Goal: Information Seeking & Learning: Learn about a topic

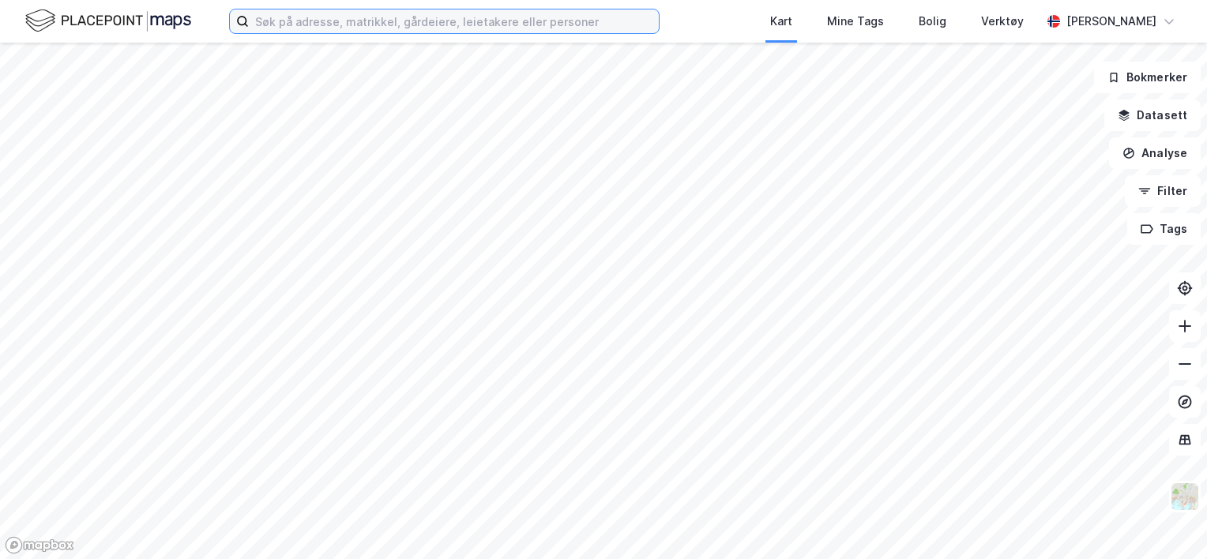
click at [464, 32] on input at bounding box center [454, 21] width 410 height 24
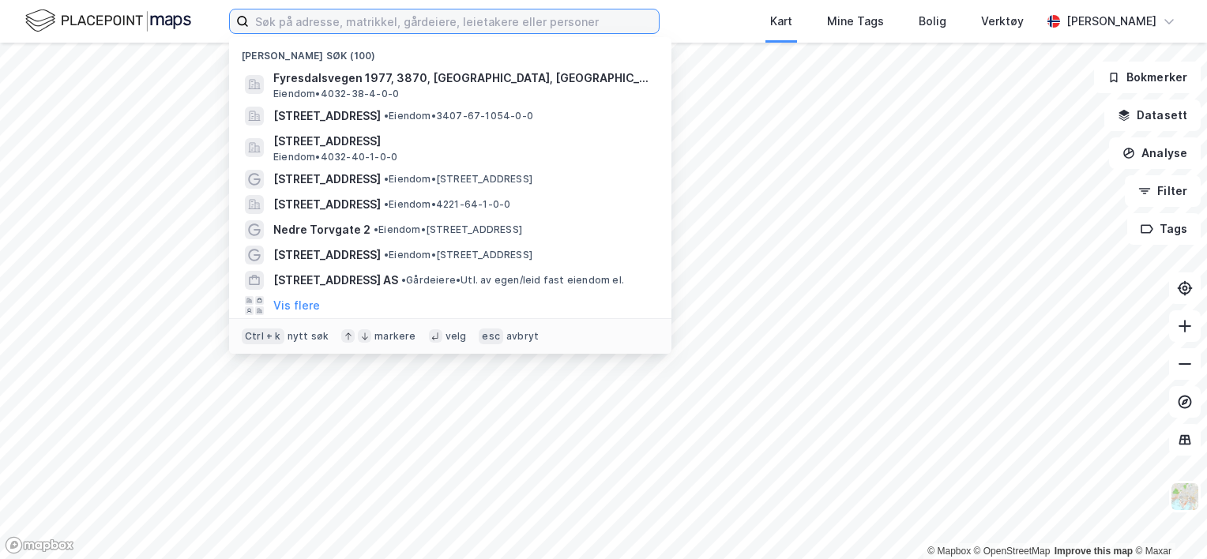
paste input "Storgata 24-26"
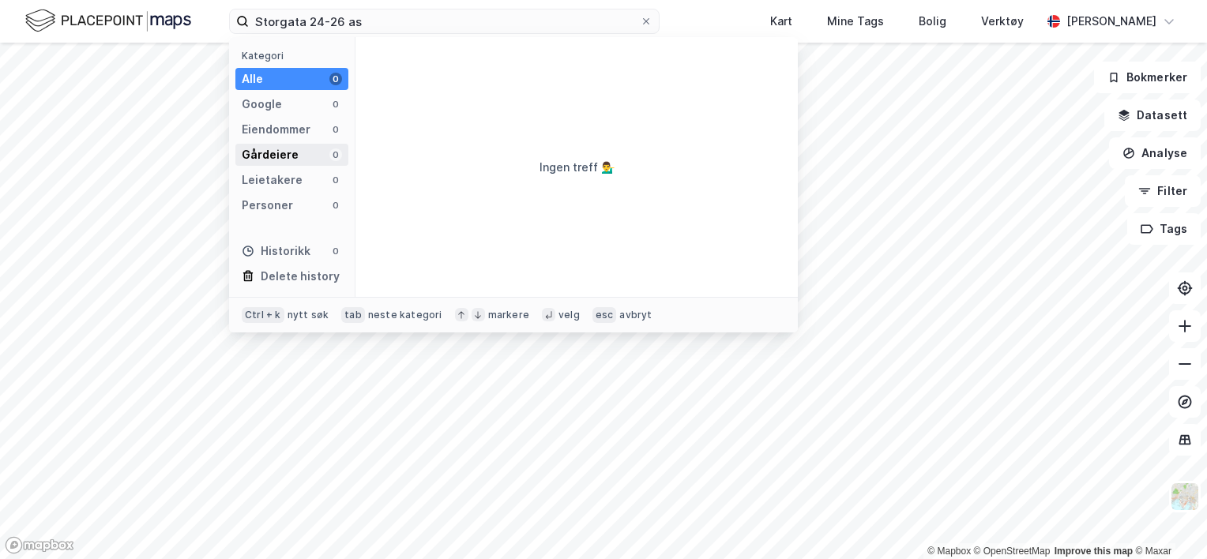
click at [292, 149] on div "Gårdeiere" at bounding box center [270, 154] width 57 height 19
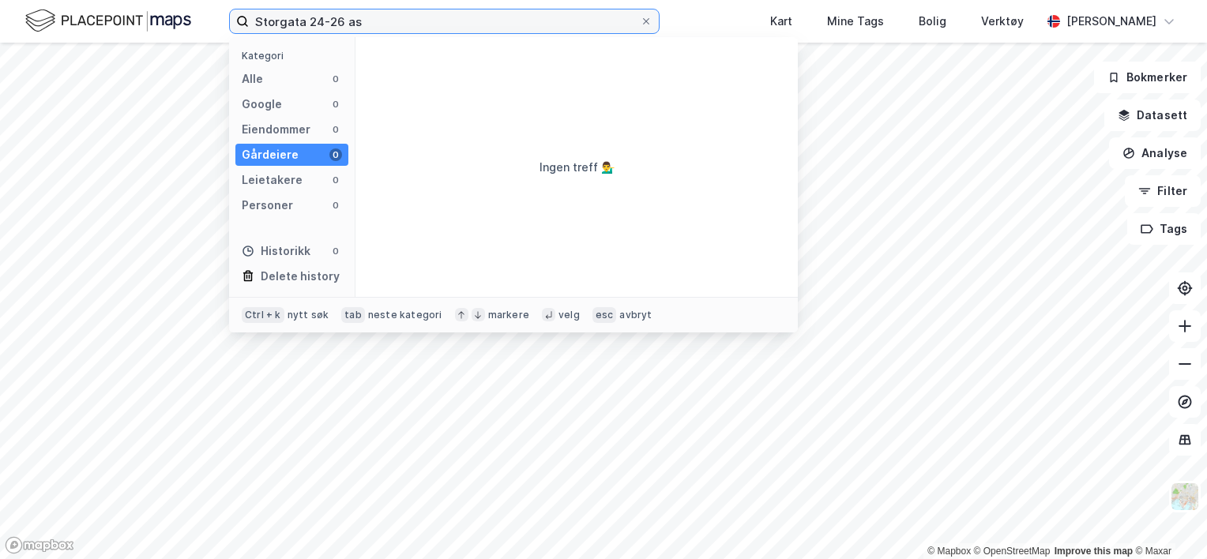
click at [389, 22] on input "Storgata 24-26 as" at bounding box center [444, 21] width 391 height 24
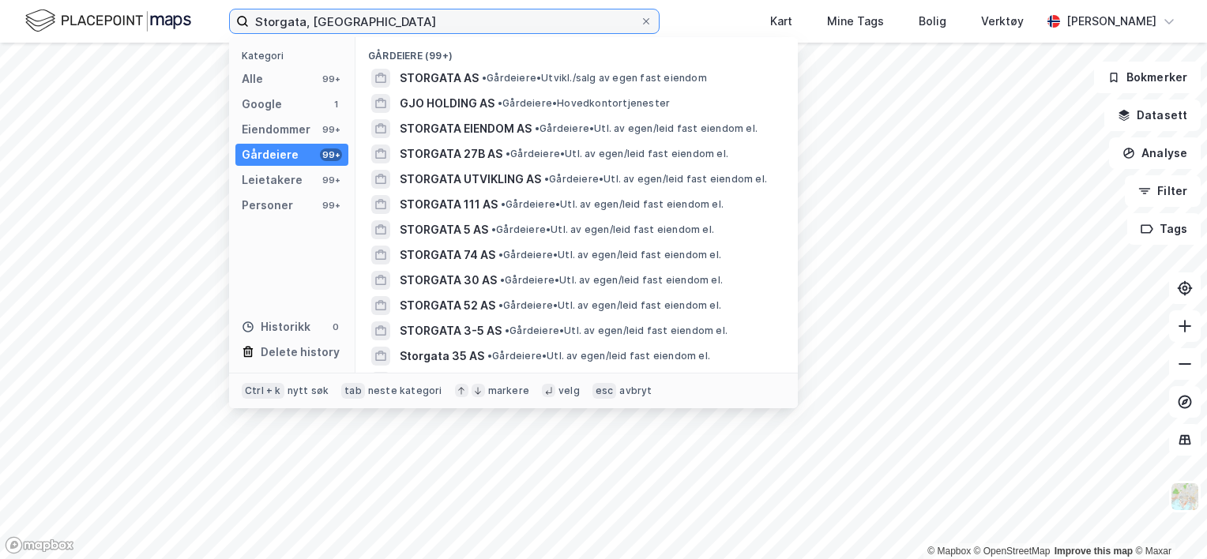
type input "Storgata, [GEOGRAPHIC_DATA]"
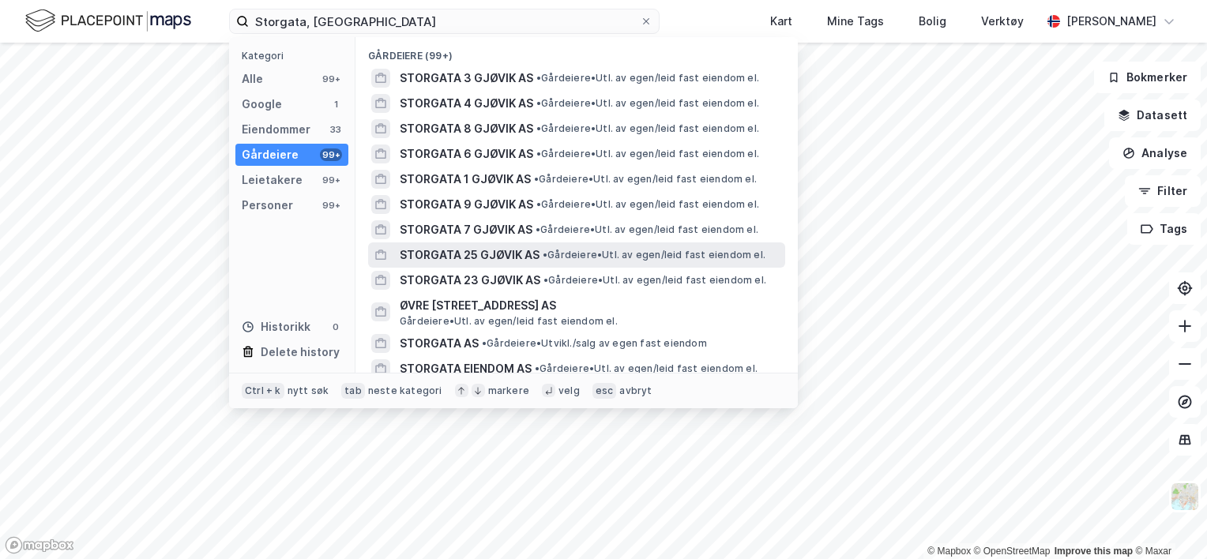
click at [496, 258] on span "STORGATA 25 GJØVIK AS" at bounding box center [470, 255] width 140 height 19
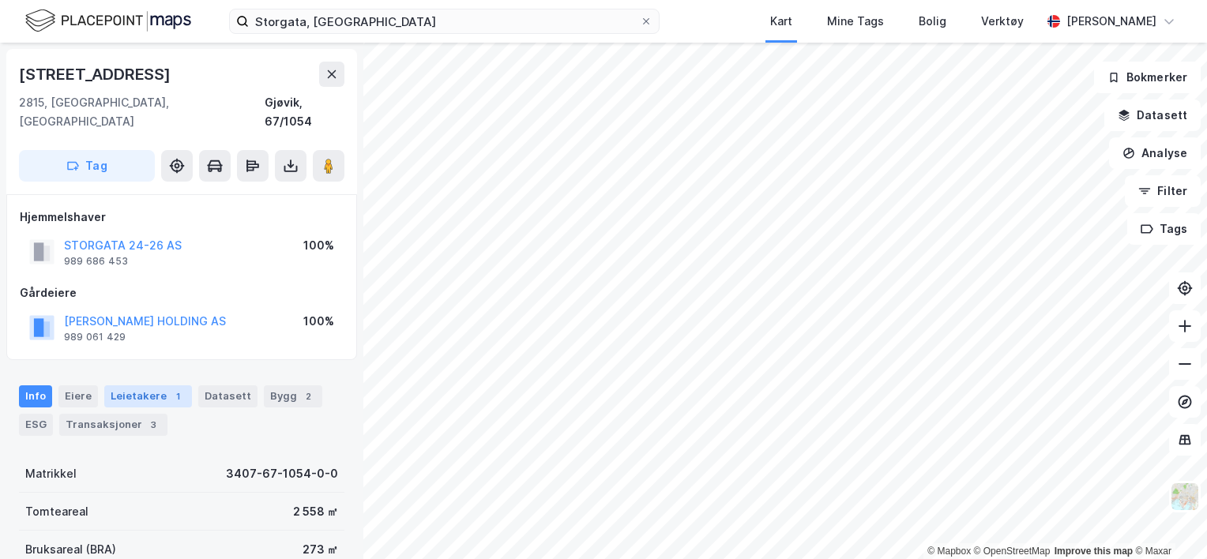
click at [148, 385] on div "Leietakere 1" at bounding box center [148, 396] width 88 height 22
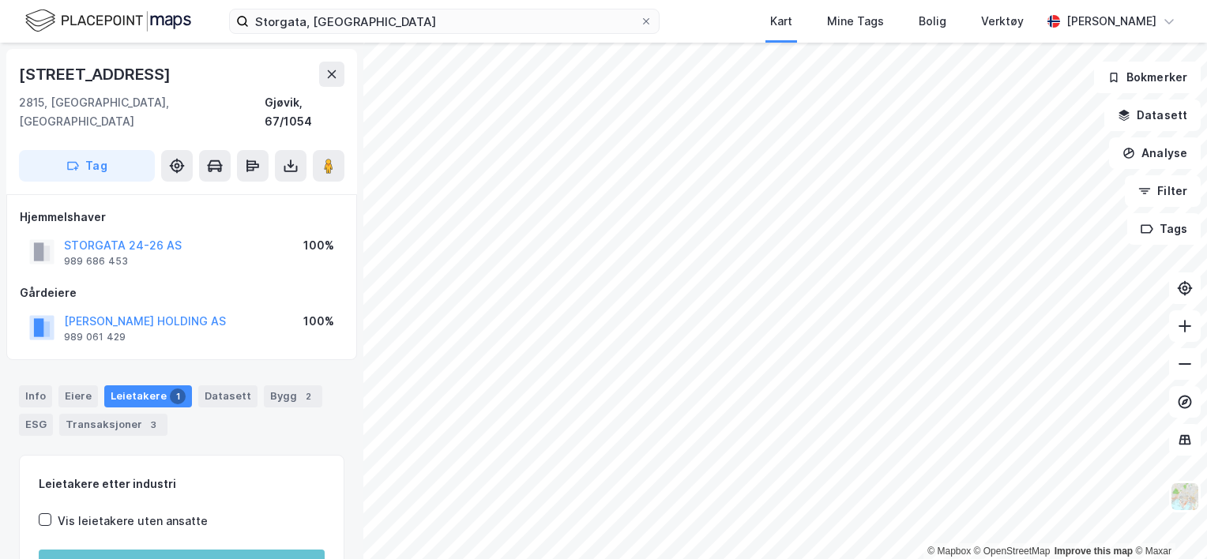
scroll to position [177, 0]
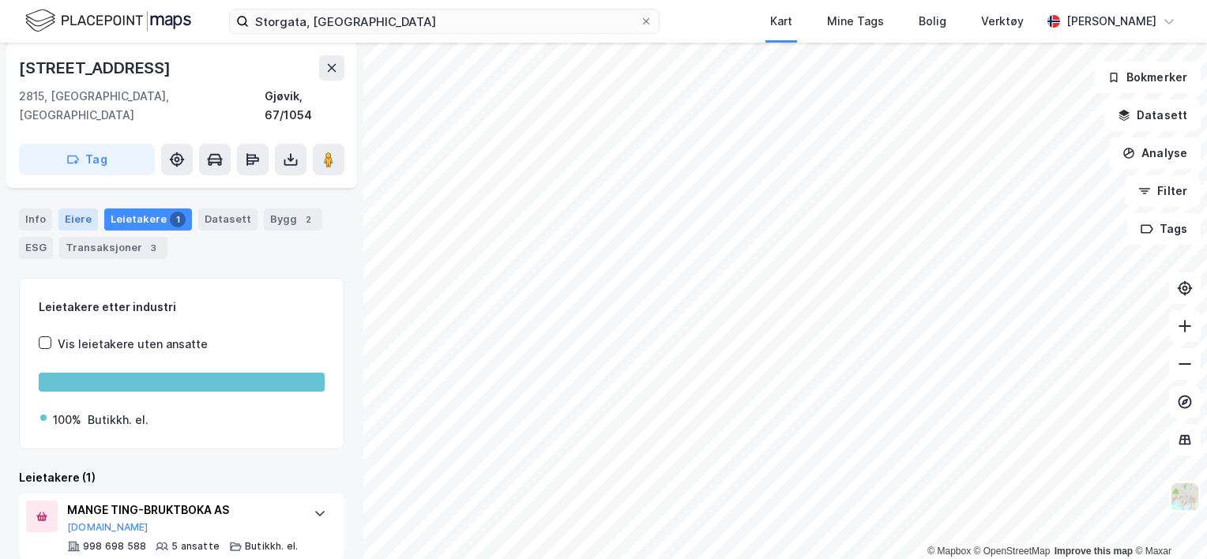
click at [85, 209] on div "Eiere" at bounding box center [77, 220] width 39 height 22
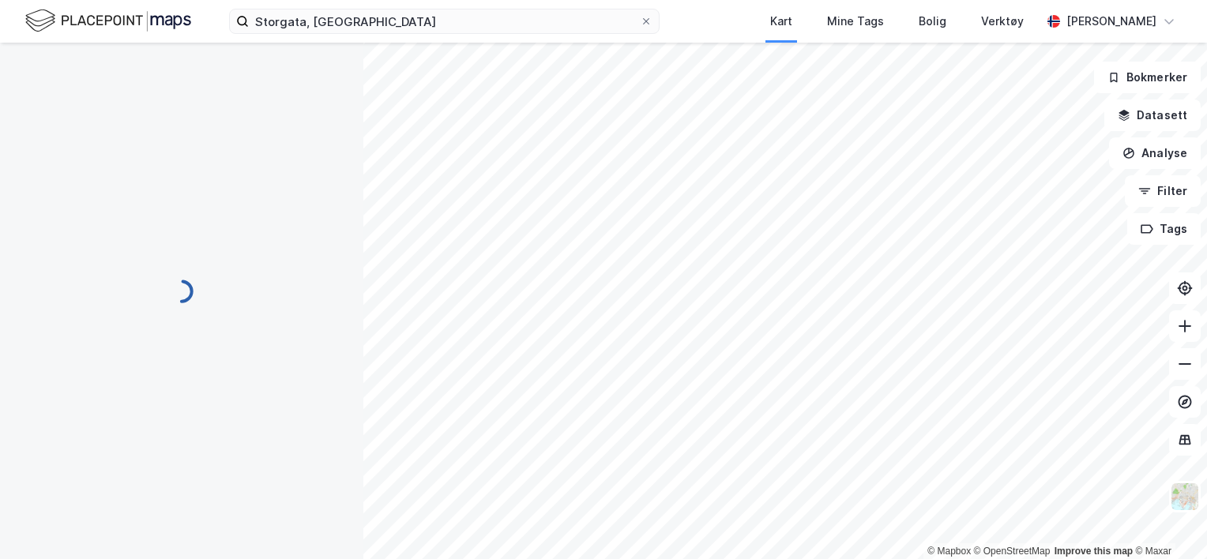
scroll to position [6, 0]
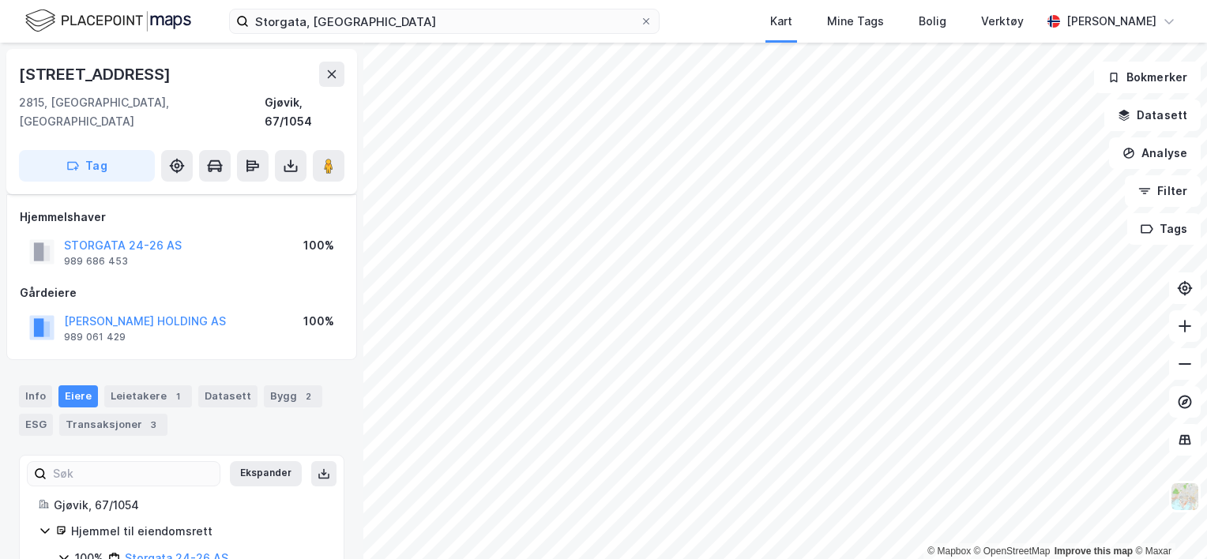
scroll to position [6, 0]
